Goal: Transaction & Acquisition: Purchase product/service

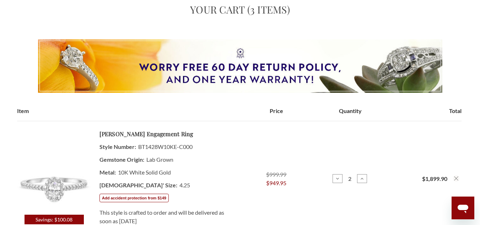
scroll to position [178, 0]
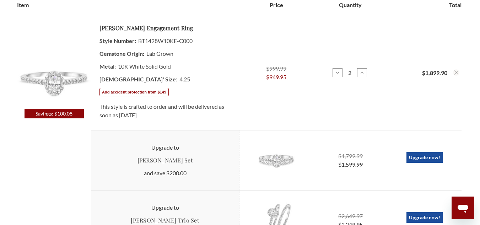
click at [333, 78] on td "Quantity: Decrease Quantity of Breanna 1/2 ct tw. Lab Grown Diamond Oval Solita…" at bounding box center [350, 72] width 74 height 115
click at [334, 74] on button "Decrease Quantity of [PERSON_NAME] 1/2 ct tw. Lab Grown Diamond Oval Solitaire …" at bounding box center [337, 72] width 10 height 9
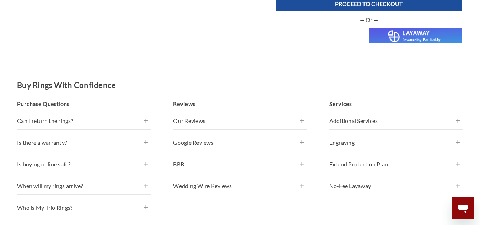
scroll to position [462, 0]
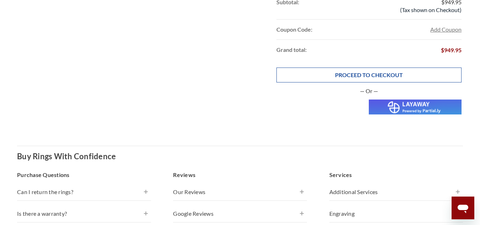
click at [373, 73] on link "PROCEED TO CHECKOUT" at bounding box center [368, 74] width 185 height 15
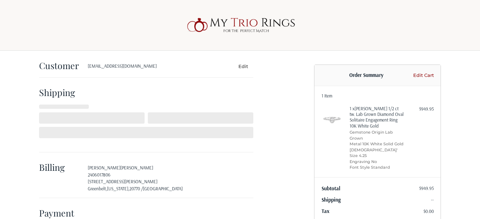
select select "US"
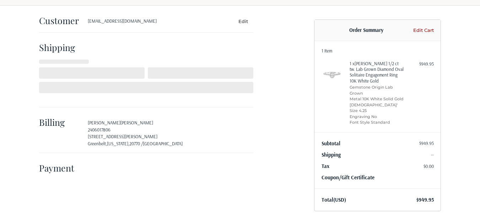
select select "MD"
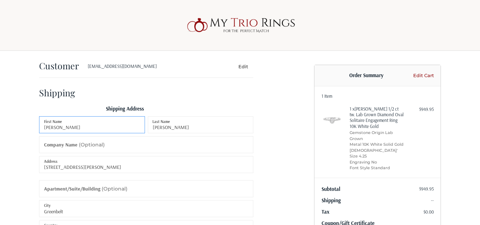
scroll to position [295, 0]
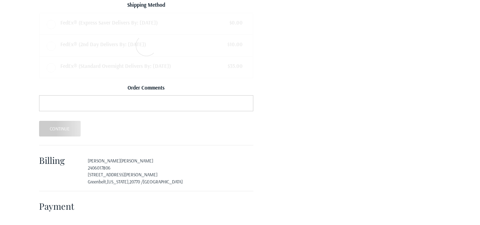
radio input "true"
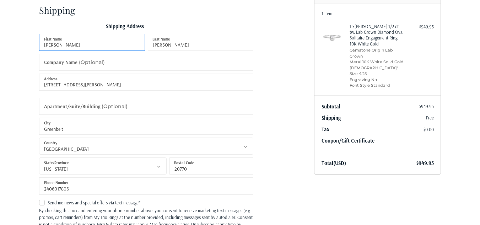
scroll to position [52, 0]
